Goal: Navigation & Orientation: Find specific page/section

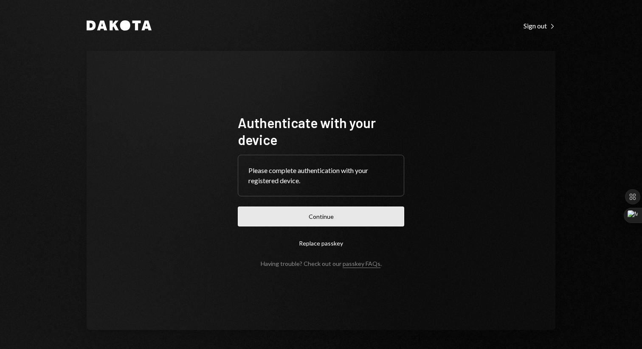
click at [335, 219] on button "Continue" at bounding box center [321, 217] width 166 height 20
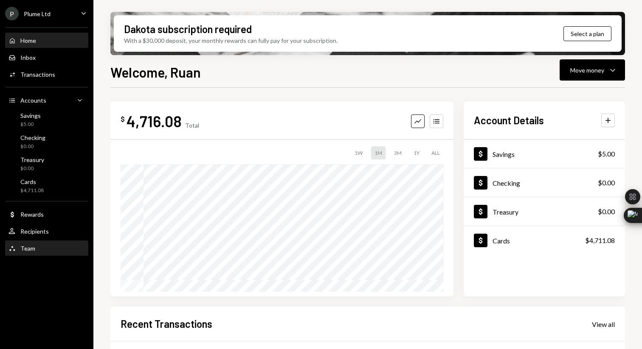
click at [31, 251] on div "Team" at bounding box center [27, 248] width 15 height 7
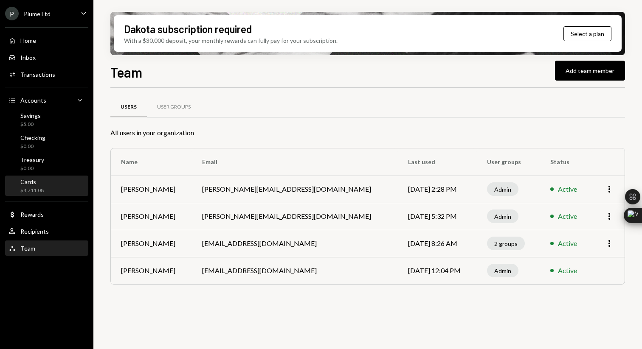
click at [35, 187] on div "Cards $4,711.08" at bounding box center [31, 186] width 23 height 16
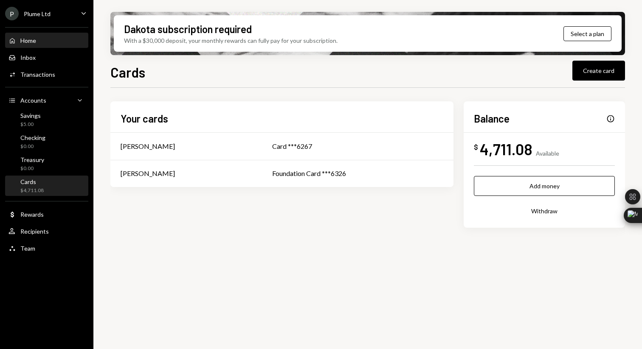
click at [40, 39] on div "Home Home" at bounding box center [46, 41] width 76 height 8
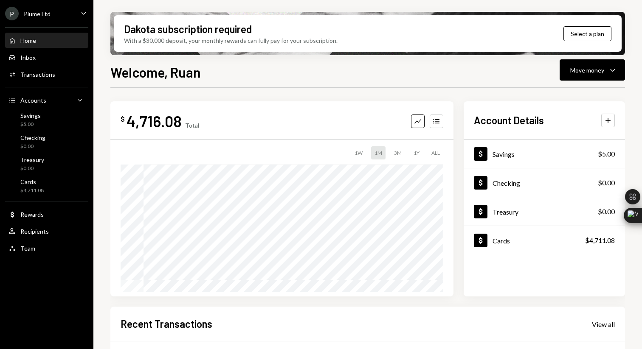
click at [75, 9] on div "P Plume Ltd Caret Down" at bounding box center [46, 14] width 93 height 14
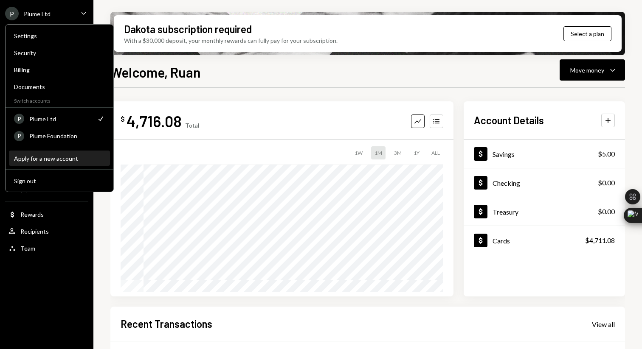
click at [56, 161] on div "Apply for a new account" at bounding box center [59, 158] width 91 height 7
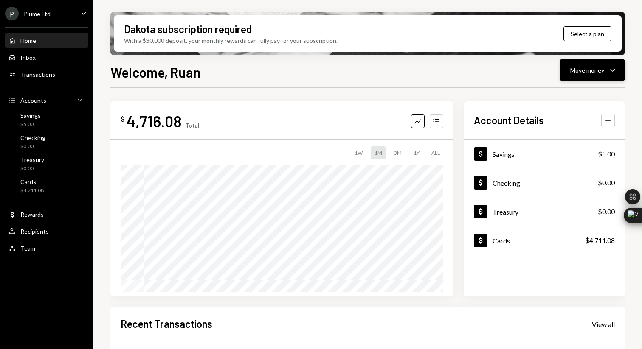
click at [606, 70] on div "Move money Caret Down" at bounding box center [592, 70] width 44 height 10
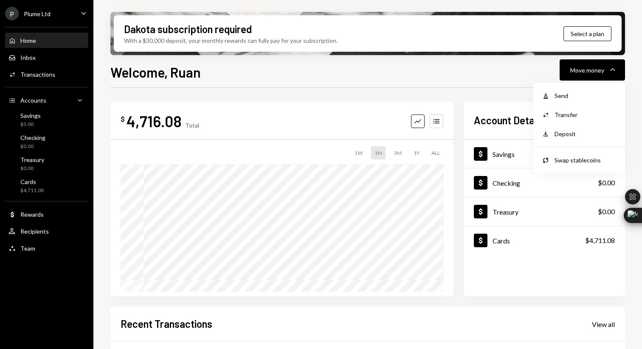
click at [483, 73] on div "Welcome, Ruan Move money Caret Down" at bounding box center [367, 71] width 514 height 19
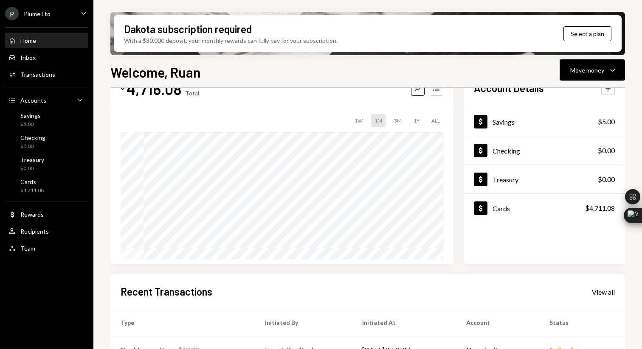
scroll to position [162, 0]
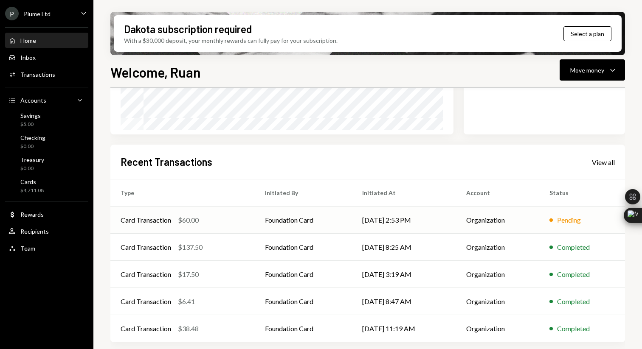
click at [230, 221] on div "Card Transaction $60.00" at bounding box center [183, 220] width 124 height 10
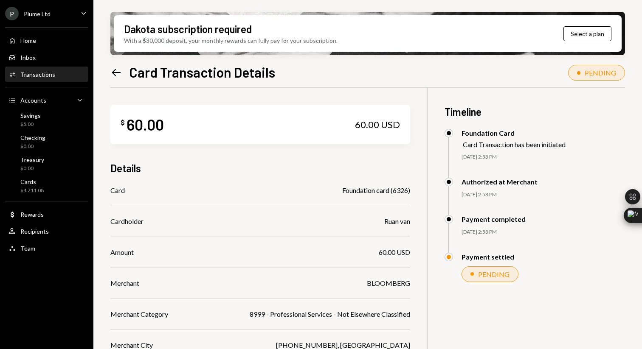
click at [120, 70] on icon "Left Arrow" at bounding box center [116, 73] width 12 height 12
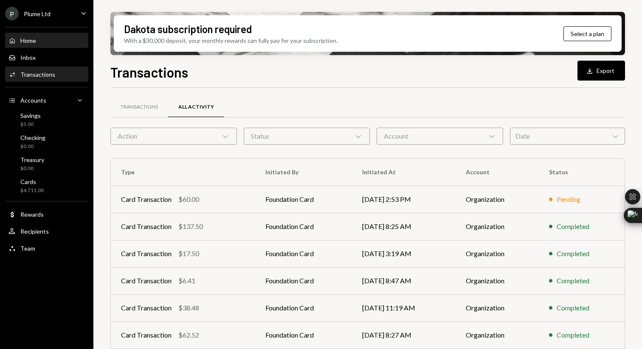
click at [46, 41] on div "Home Home" at bounding box center [46, 41] width 76 height 8
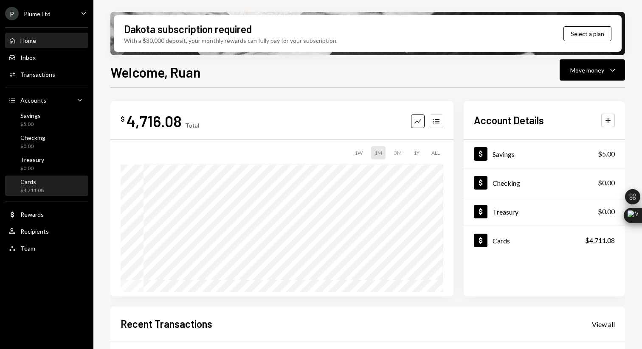
click at [41, 186] on div "Cards $4,711.08" at bounding box center [31, 186] width 23 height 16
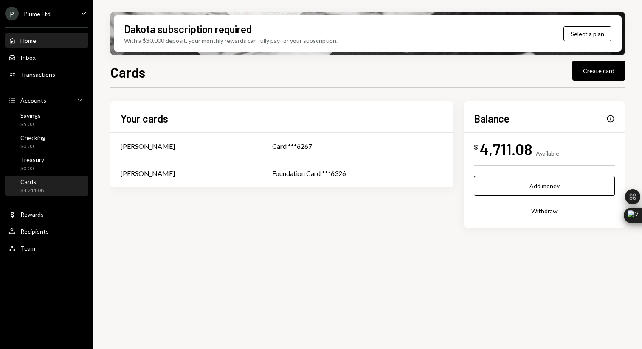
click at [31, 37] on div "Home" at bounding box center [28, 40] width 16 height 7
